Goal: Information Seeking & Learning: Find specific page/section

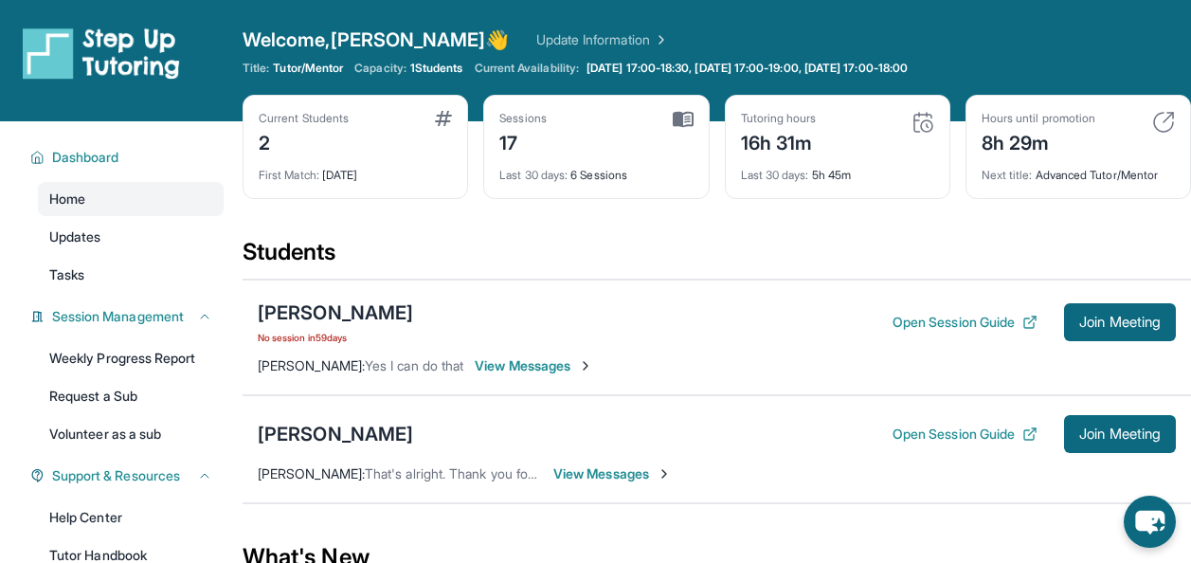
click at [926, 126] on img at bounding box center [923, 122] width 23 height 23
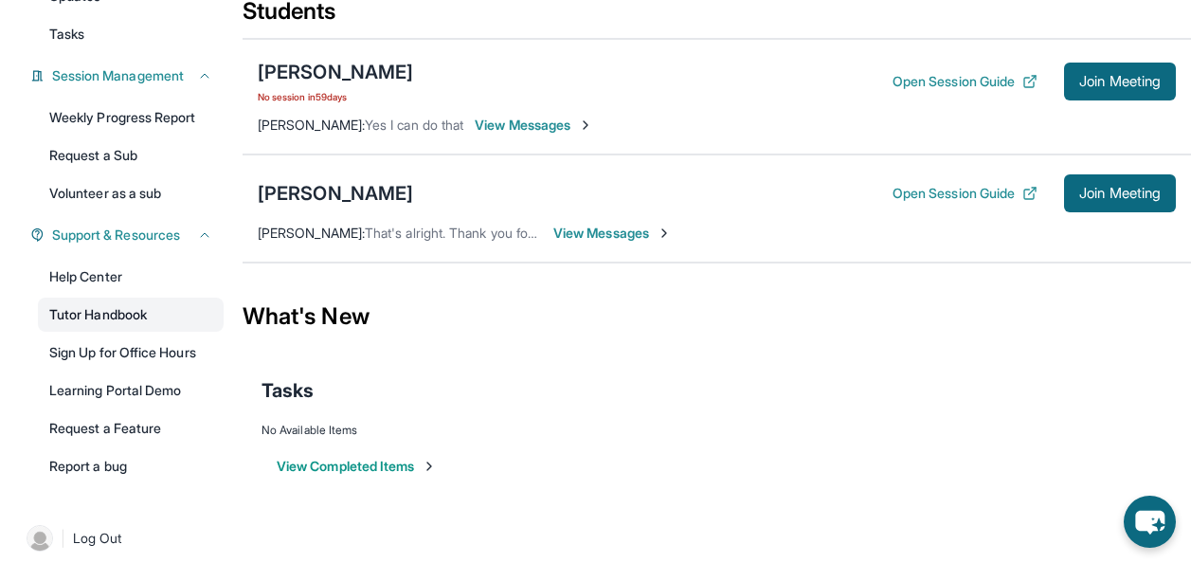
scroll to position [256, 0]
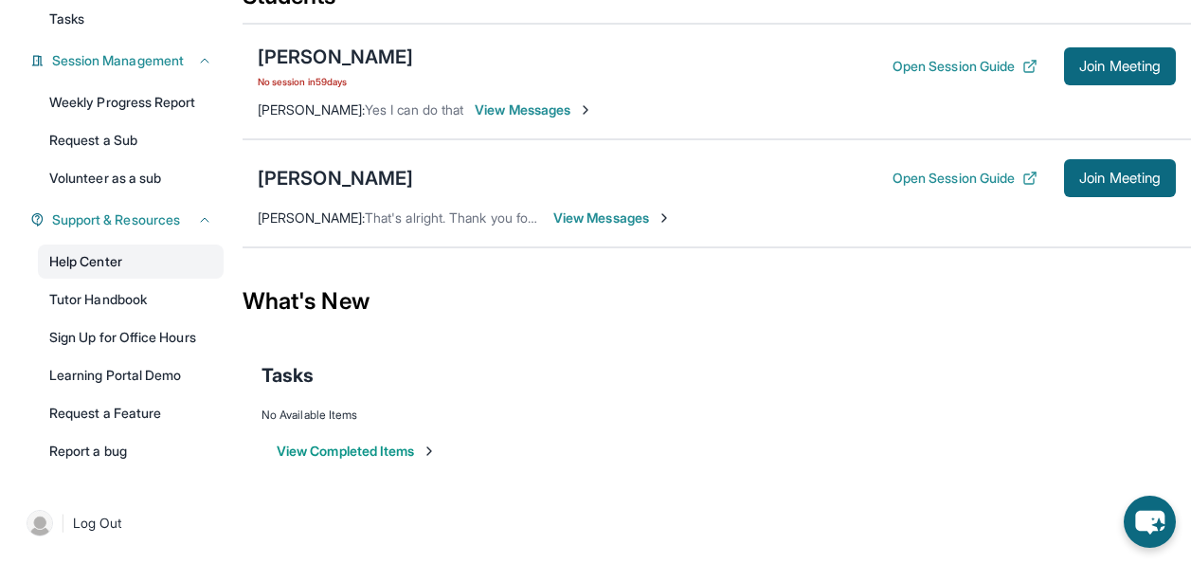
click at [93, 255] on link "Help Center" at bounding box center [131, 262] width 186 height 34
click at [1148, 511] on icon "chat-button" at bounding box center [1150, 523] width 29 height 24
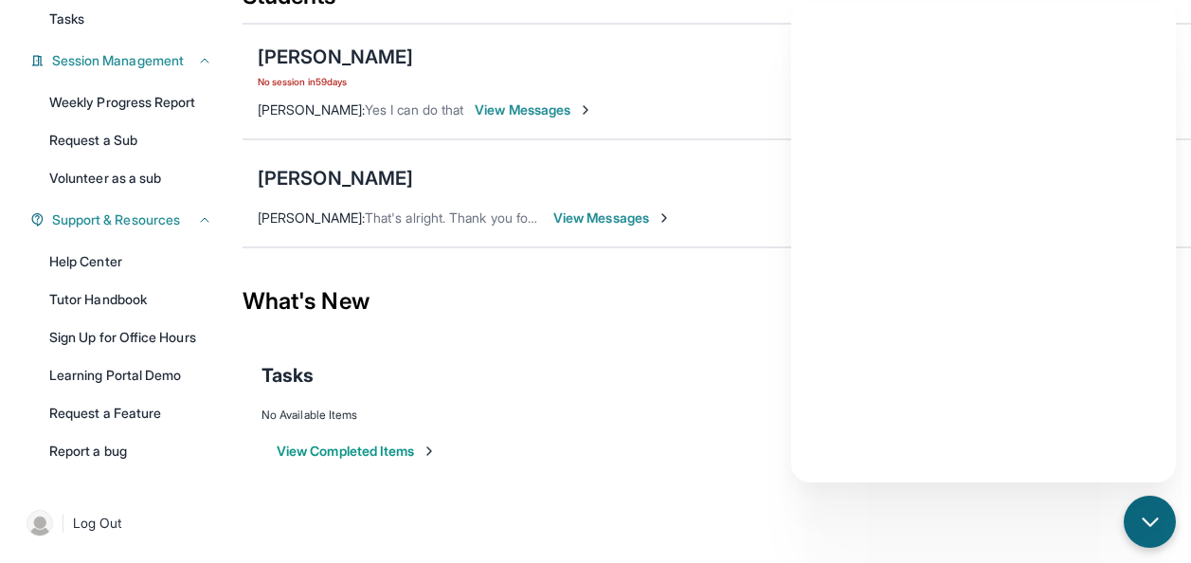
scroll to position [0, 0]
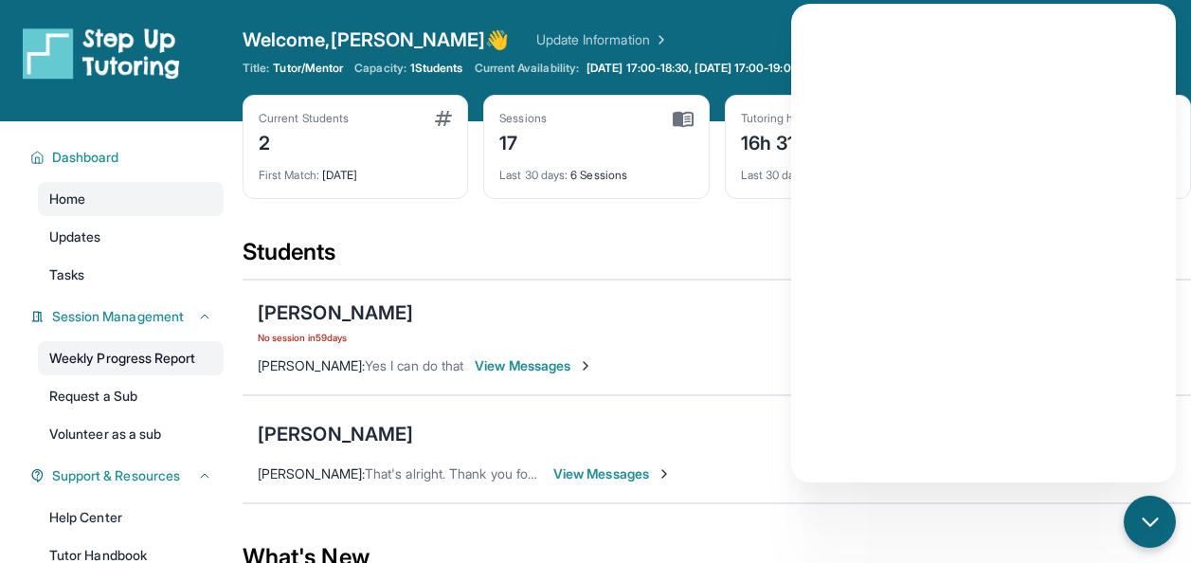
click at [147, 371] on link "Weekly Progress Report" at bounding box center [131, 358] width 186 height 34
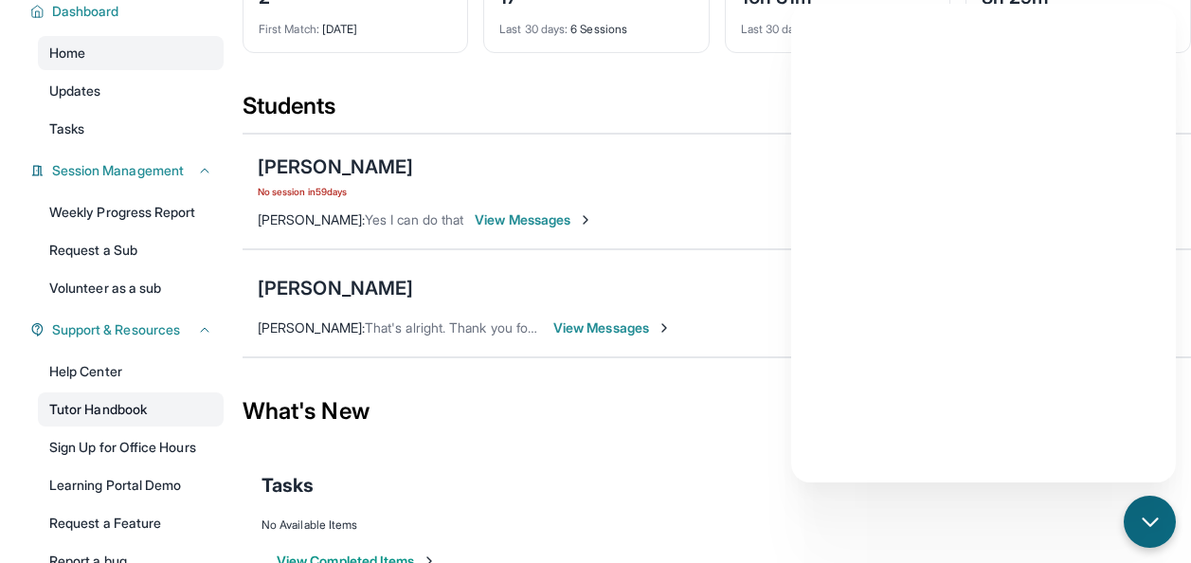
scroll to position [256, 0]
